Goal: Task Accomplishment & Management: Use online tool/utility

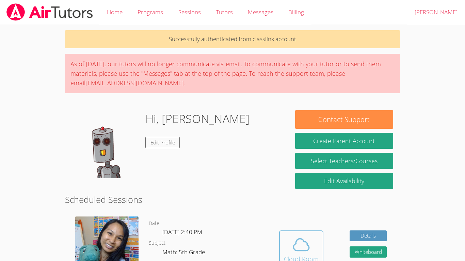
click at [301, 246] on icon at bounding box center [301, 245] width 19 height 19
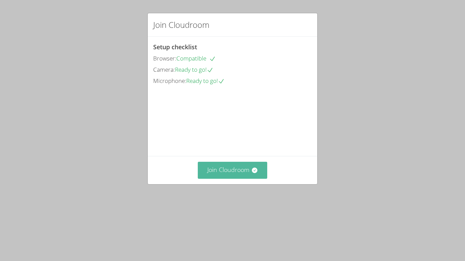
click at [241, 179] on button "Join Cloudroom" at bounding box center [233, 170] width 70 height 17
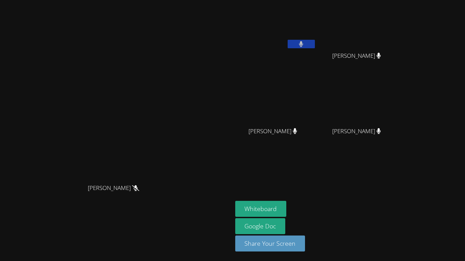
click at [315, 45] on button at bounding box center [301, 44] width 27 height 9
click at [305, 44] on icon at bounding box center [301, 44] width 7 height 6
click at [315, 48] on button at bounding box center [301, 44] width 27 height 9
click at [315, 43] on button at bounding box center [301, 44] width 27 height 9
click at [287, 202] on button "Whiteboard" at bounding box center [260, 209] width 51 height 16
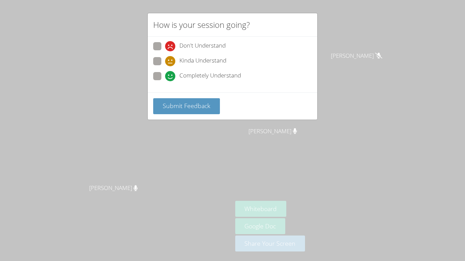
click at [168, 48] on icon at bounding box center [170, 46] width 10 height 10
click at [168, 48] on input "Don't Understand" at bounding box center [168, 45] width 6 height 6
radio input "true"
click at [179, 108] on span "Submit Feedback" at bounding box center [187, 106] width 48 height 8
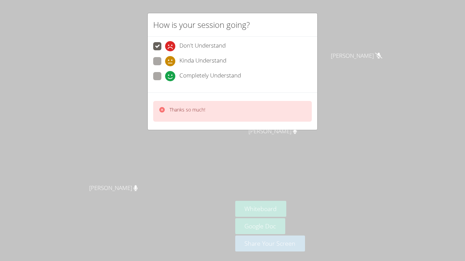
click at [179, 108] on p "Thanks so much!" at bounding box center [188, 110] width 36 height 7
